Goal: Find specific page/section: Find specific page/section

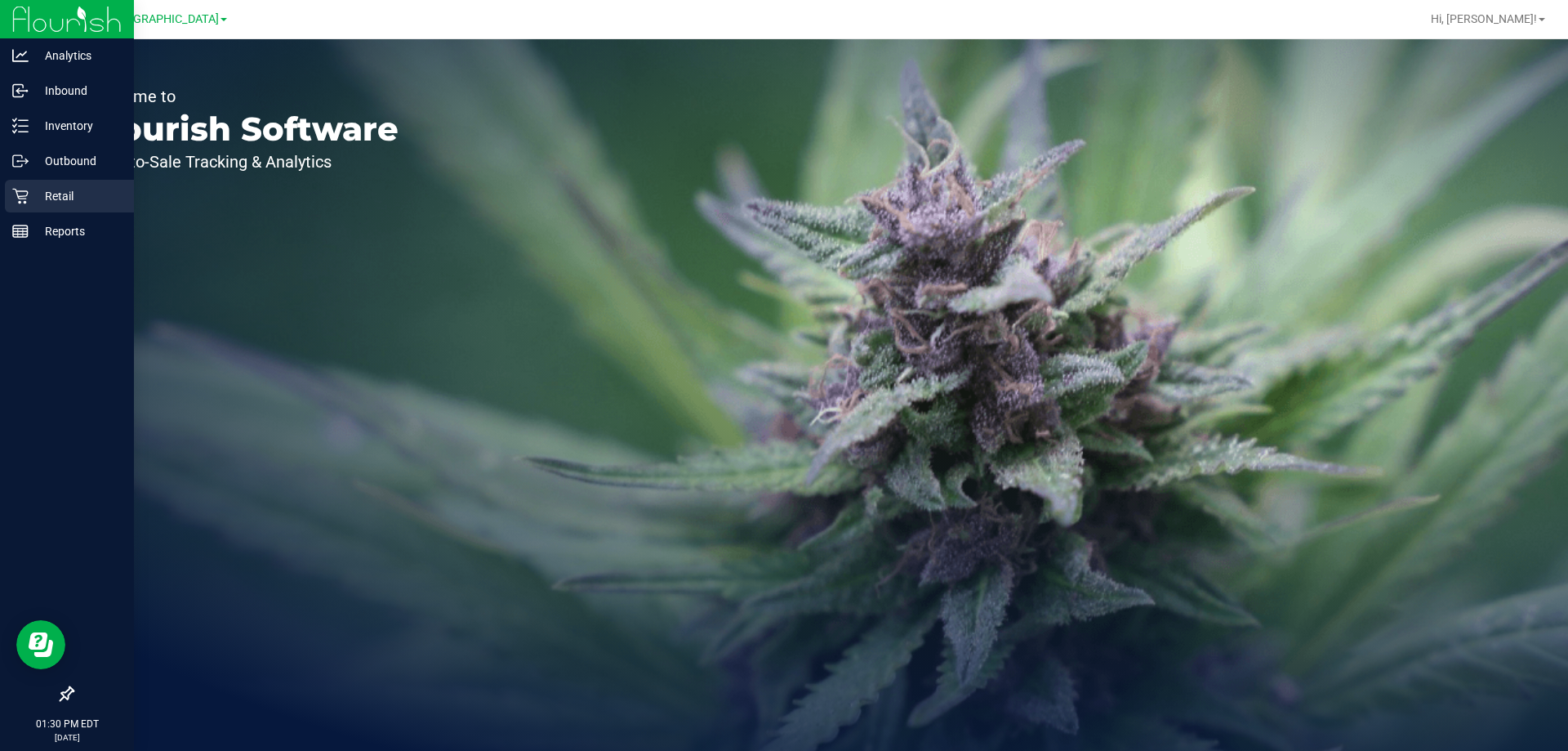
click at [77, 212] on div "Retail" at bounding box center [68, 196] width 129 height 33
